Goal: Task Accomplishment & Management: Manage account settings

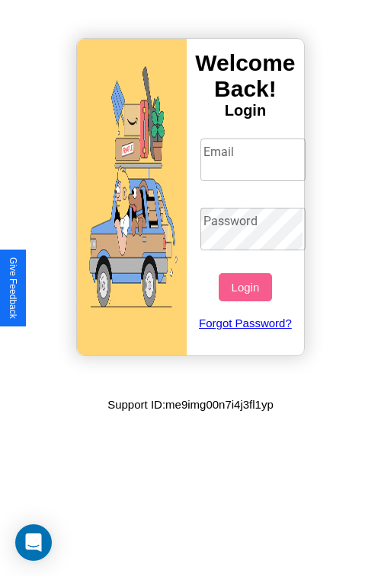
click at [254, 159] on input "Email" at bounding box center [253, 160] width 106 height 43
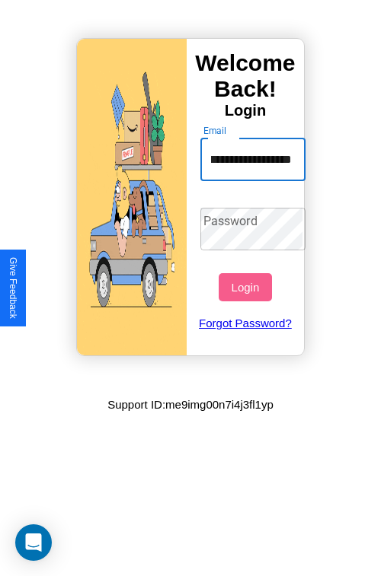
scroll to position [0, 38]
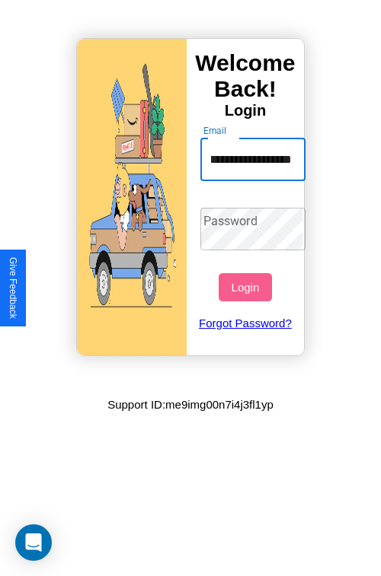
type input "**********"
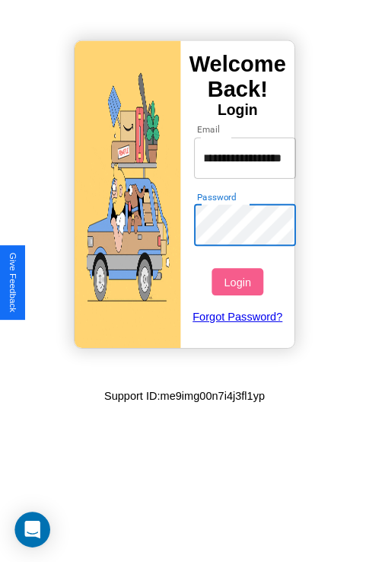
scroll to position [0, 0]
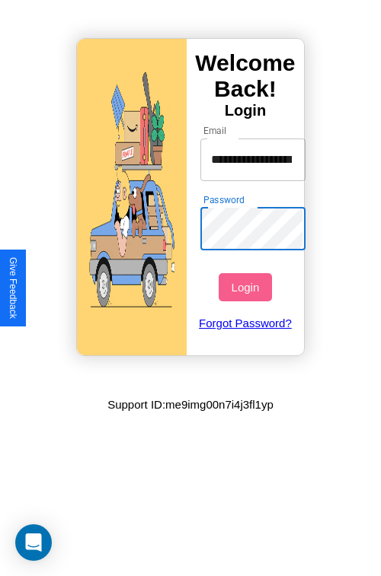
click at [247, 287] on button "Login" at bounding box center [244, 287] width 53 height 28
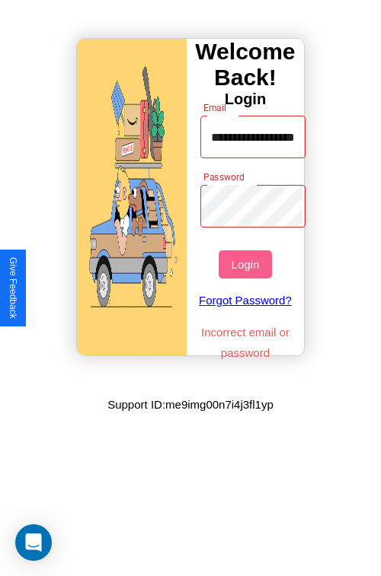
click at [247, 264] on button "Login" at bounding box center [244, 264] width 53 height 28
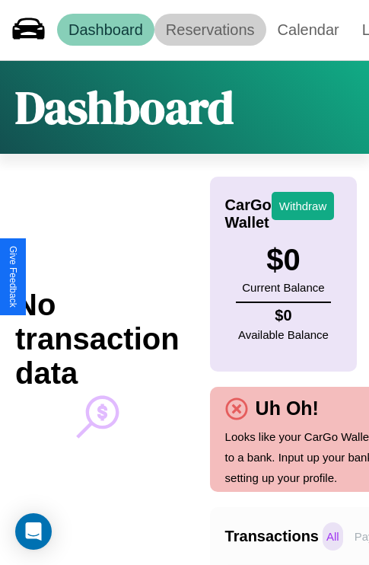
click at [210, 30] on link "Reservations" at bounding box center [211, 30] width 112 height 32
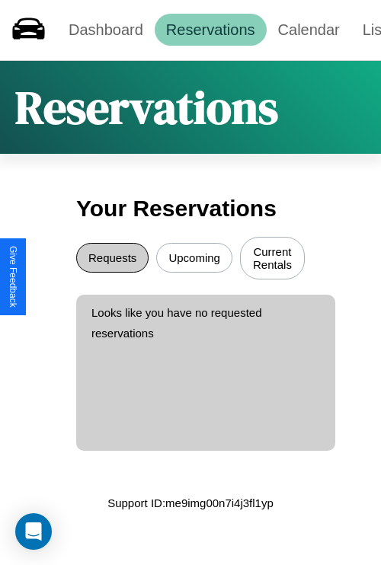
click at [112, 260] on button "Requests" at bounding box center [112, 258] width 72 height 30
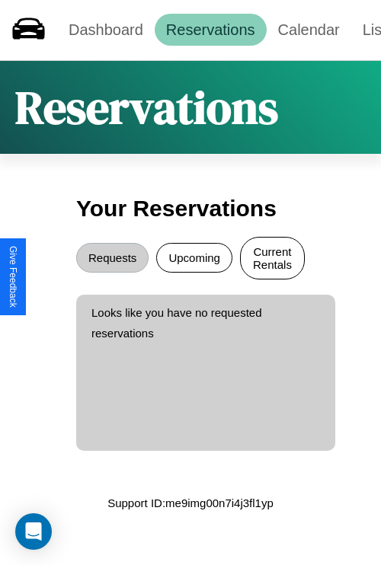
click at [272, 260] on button "Current Rentals" at bounding box center [272, 258] width 65 height 43
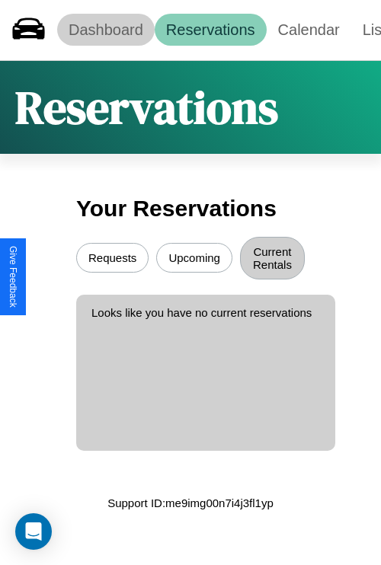
click at [105, 30] on link "Dashboard" at bounding box center [105, 30] width 97 height 32
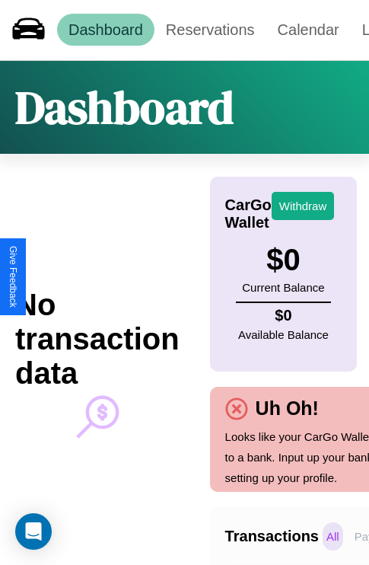
scroll to position [0, 108]
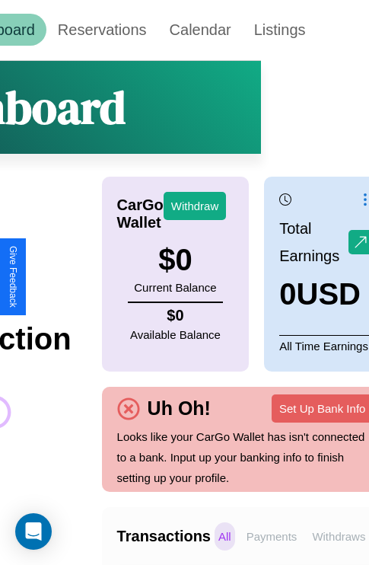
click at [339, 536] on p "Withdraws" at bounding box center [338, 536] width 61 height 28
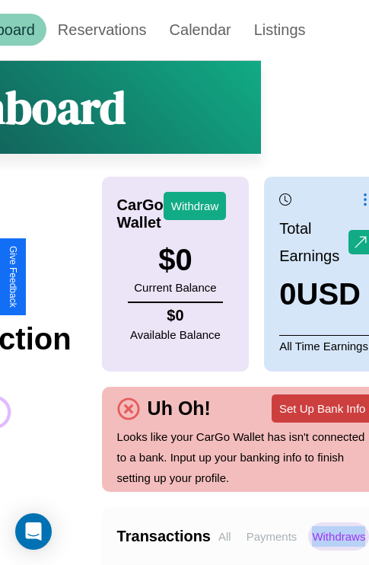
click at [322, 408] on button "Set Up Bank Info" at bounding box center [322, 408] width 101 height 28
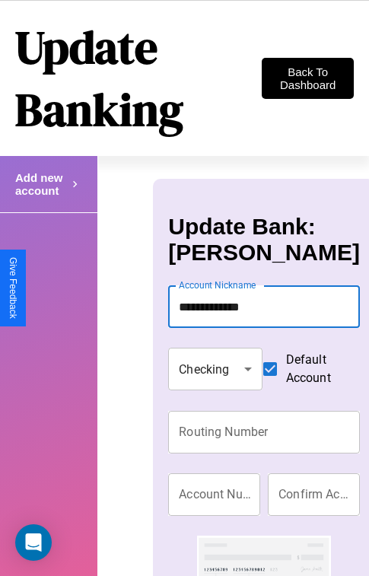
type input "**********"
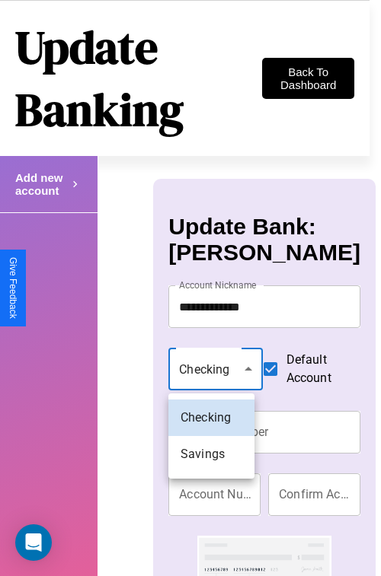
click at [211, 371] on div at bounding box center [190, 288] width 381 height 576
